Goal: Information Seeking & Learning: Learn about a topic

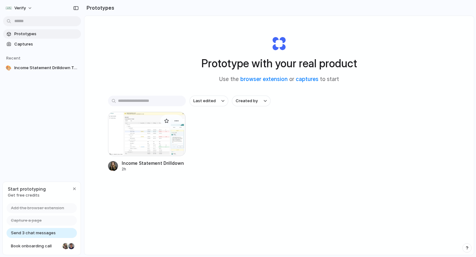
click at [150, 128] on div at bounding box center [147, 134] width 78 height 44
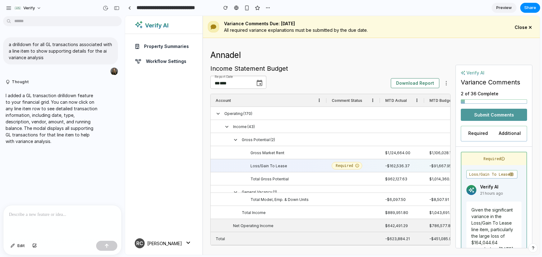
click at [279, 171] on span "Loss/Gain To Lease" at bounding box center [269, 165] width 37 height 13
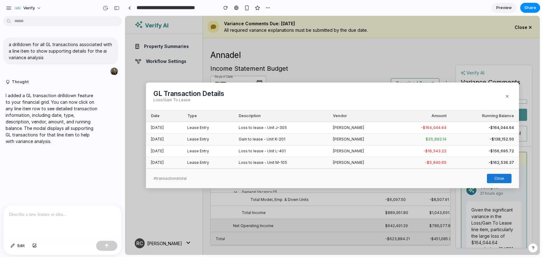
click at [476, 181] on button "Close" at bounding box center [499, 178] width 25 height 9
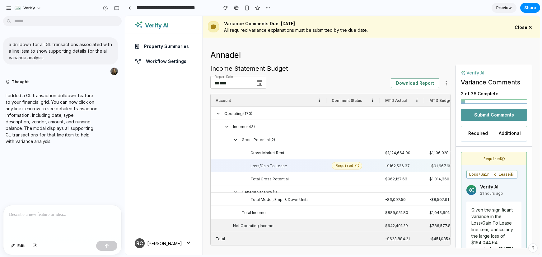
click at [434, 176] on div "$1,014,360.17" at bounding box center [447, 178] width 45 height 13
click at [400, 162] on div "-$162,536.37" at bounding box center [402, 165] width 44 height 13
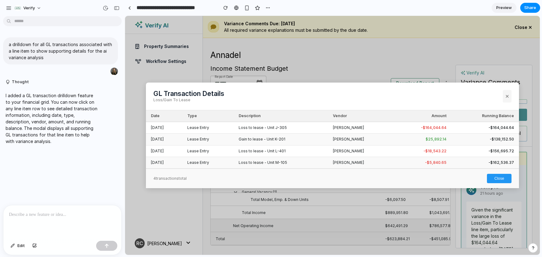
click at [476, 98] on button "×" at bounding box center [507, 96] width 9 height 12
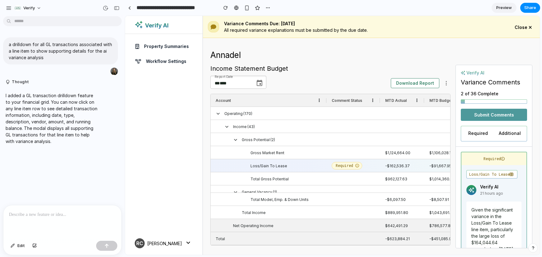
click at [396, 177] on div "$962,127.63" at bounding box center [402, 178] width 44 height 13
click at [332, 178] on div at bounding box center [354, 178] width 54 height 13
click at [380, 181] on div at bounding box center [354, 178] width 54 height 13
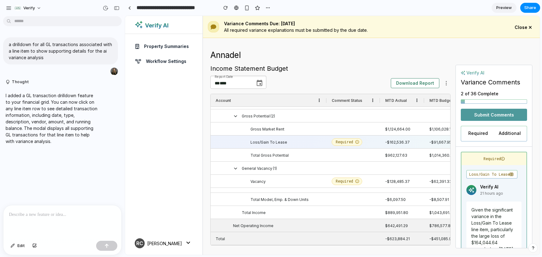
scroll to position [29, 0]
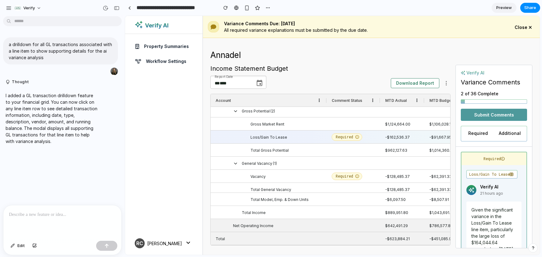
click at [283, 148] on span "Total Gross Potential" at bounding box center [270, 150] width 38 height 13
click at [305, 154] on span "Total Gross Potential" at bounding box center [277, 150] width 106 height 13
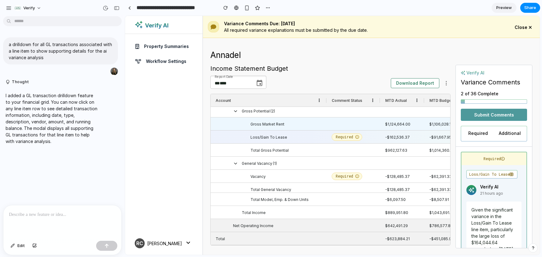
click at [281, 125] on span "Gross Market Rent" at bounding box center [268, 124] width 34 height 13
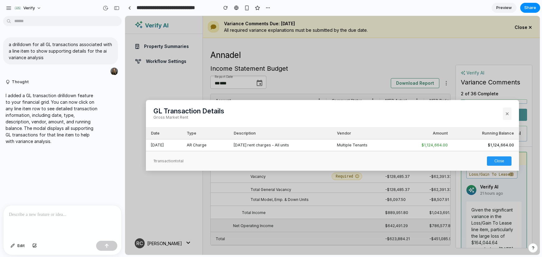
click at [476, 112] on button "×" at bounding box center [507, 113] width 9 height 12
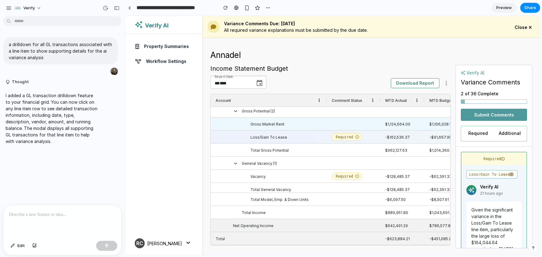
click at [266, 121] on span "Gross Market Rent" at bounding box center [268, 124] width 34 height 13
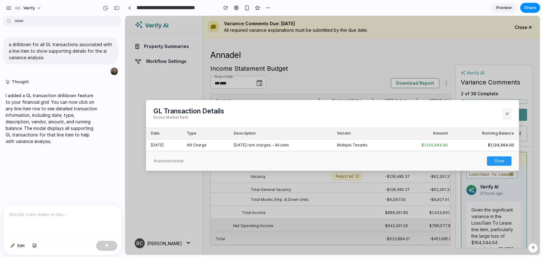
click at [476, 114] on button "×" at bounding box center [507, 113] width 9 height 12
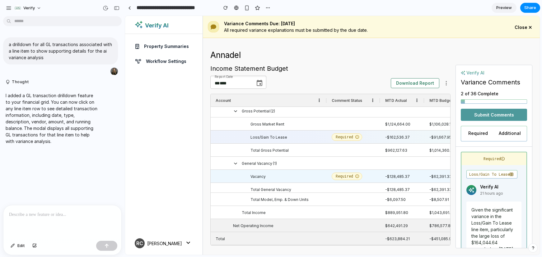
click at [269, 177] on span "Vacancy" at bounding box center [277, 176] width 106 height 13
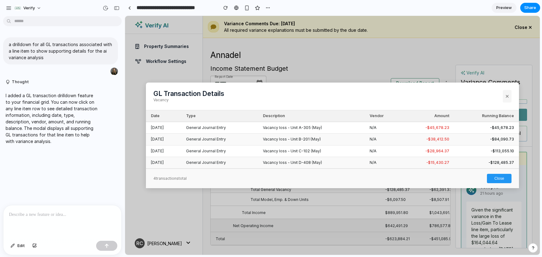
click at [476, 96] on button "×" at bounding box center [507, 96] width 9 height 12
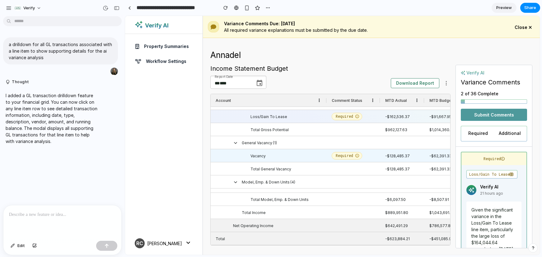
scroll to position [49, 0]
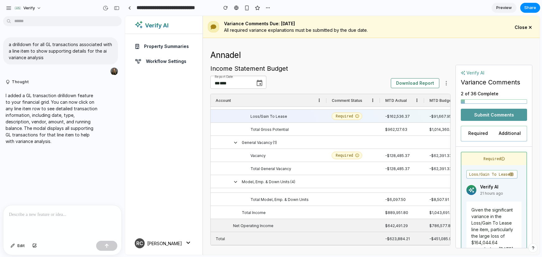
click at [270, 168] on span "Total General Vacancy" at bounding box center [271, 168] width 41 height 13
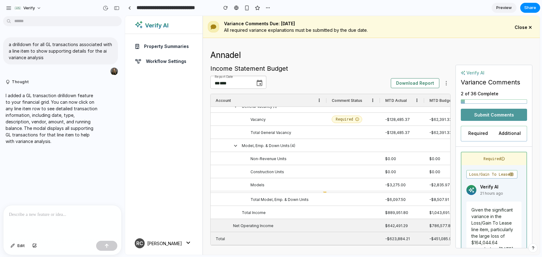
scroll to position [86, 0]
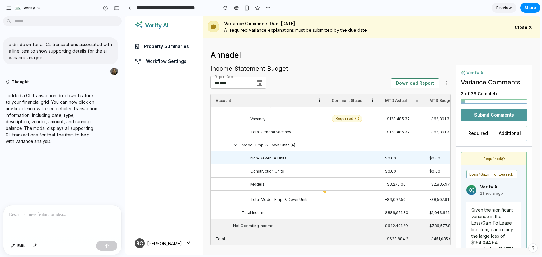
click at [267, 158] on span "Non-Revenue Units" at bounding box center [269, 158] width 36 height 13
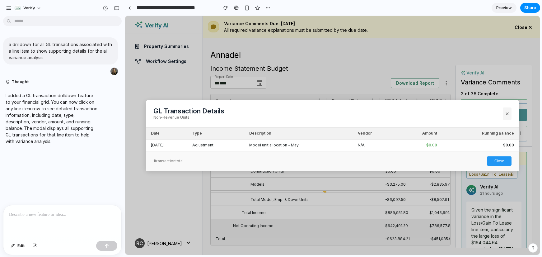
click at [476, 114] on button "×" at bounding box center [507, 113] width 9 height 12
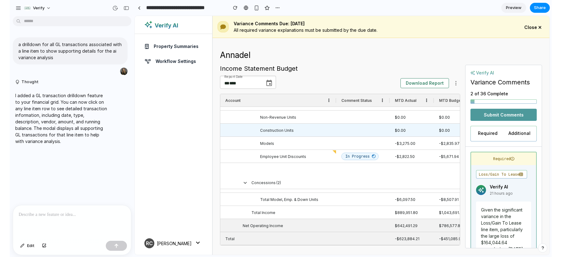
scroll to position [131, 0]
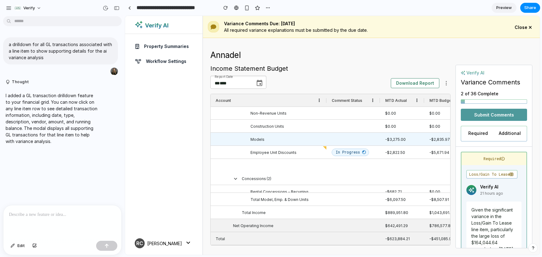
click at [291, 153] on span "Employee Unit Discounts" at bounding box center [274, 152] width 46 height 13
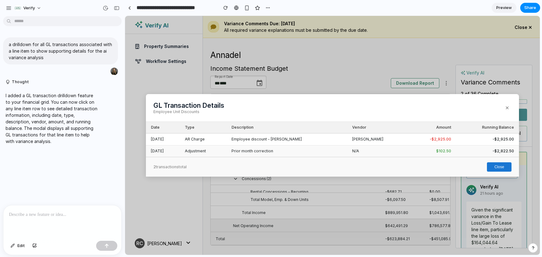
click at [476, 164] on button "Close" at bounding box center [499, 166] width 25 height 9
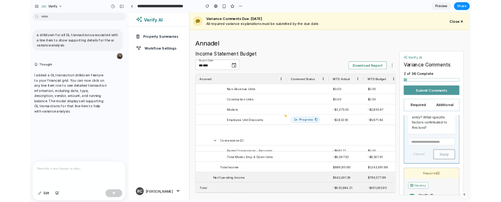
scroll to position [129, 0]
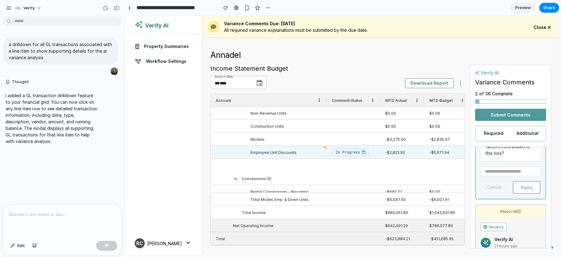
click at [259, 154] on span "Employee Unit Discounts" at bounding box center [274, 152] width 46 height 13
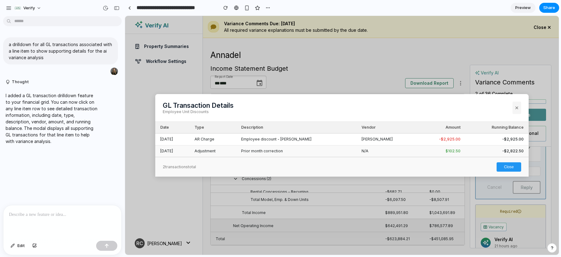
click at [476, 109] on button "×" at bounding box center [517, 107] width 9 height 12
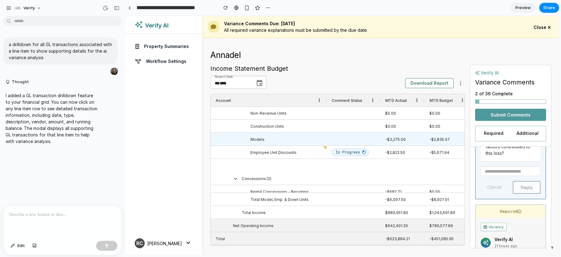
click at [288, 136] on span "Models" at bounding box center [277, 139] width 106 height 13
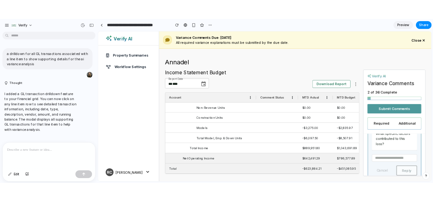
scroll to position [134, 0]
